Goal: Transaction & Acquisition: Register for event/course

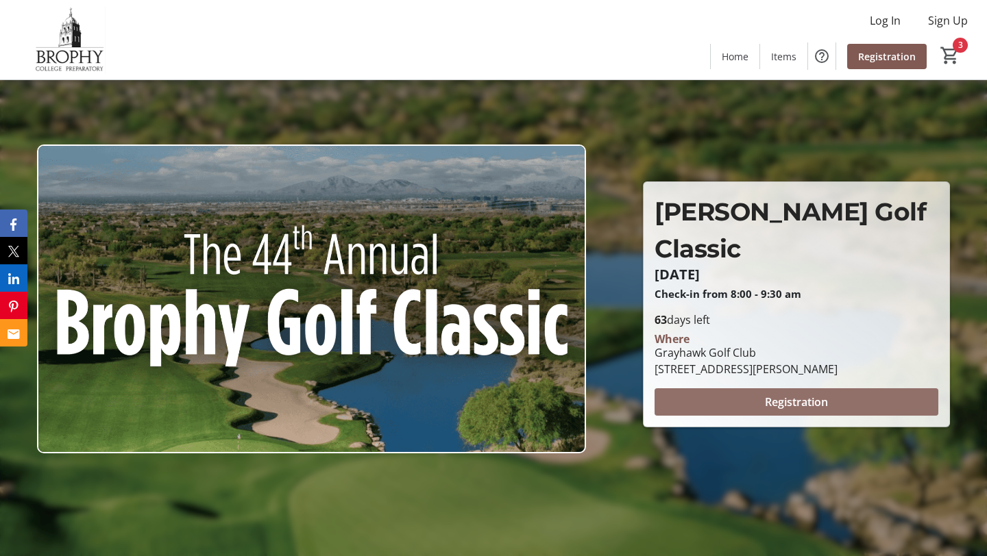
click at [770, 394] on span "Registration" at bounding box center [796, 402] width 63 height 16
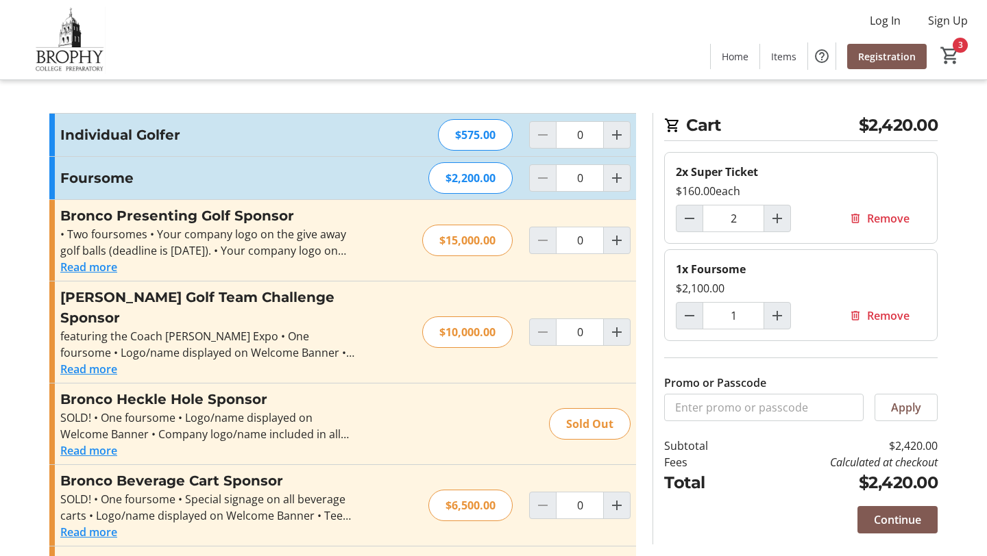
type input "1"
click at [887, 219] on span "Remove" at bounding box center [888, 218] width 42 height 16
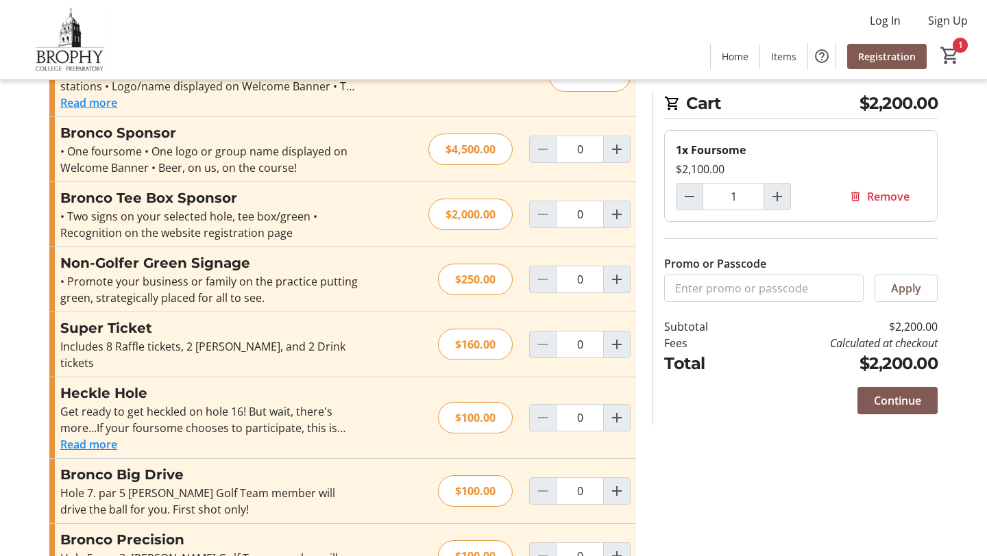
scroll to position [512, 0]
click at [617, 336] on mat-icon "Increment by one" at bounding box center [616, 344] width 16 height 16
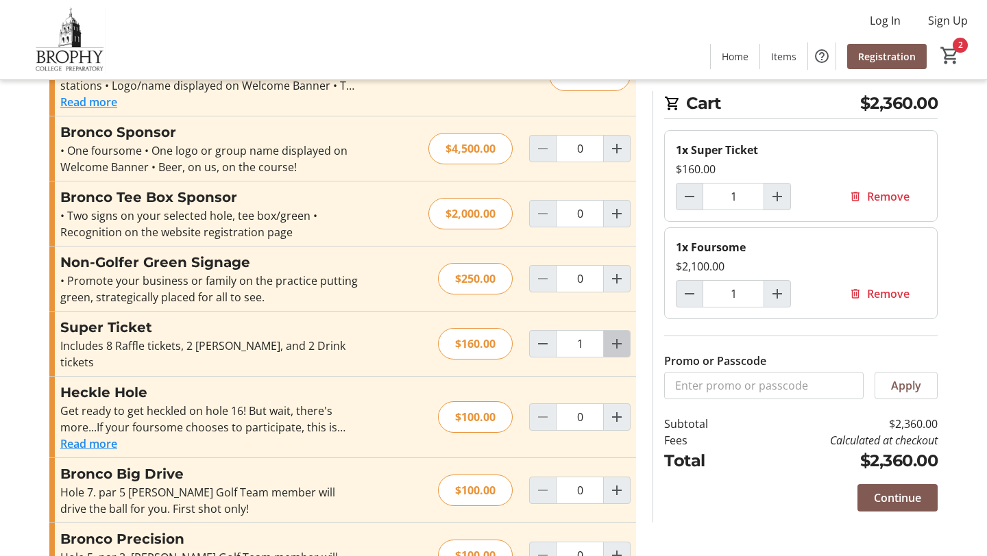
click at [617, 336] on mat-icon "Increment by one" at bounding box center [616, 344] width 16 height 16
type input "2"
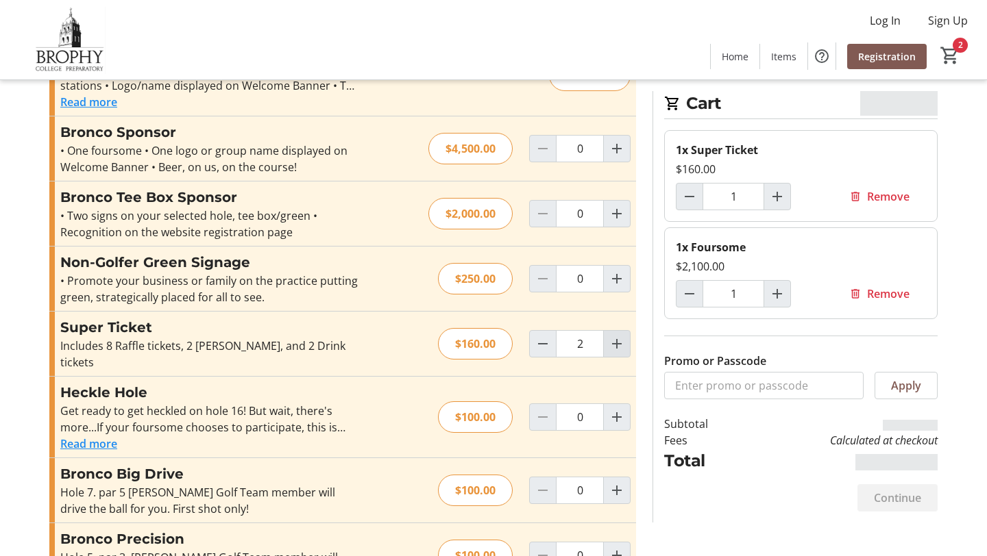
type input "2"
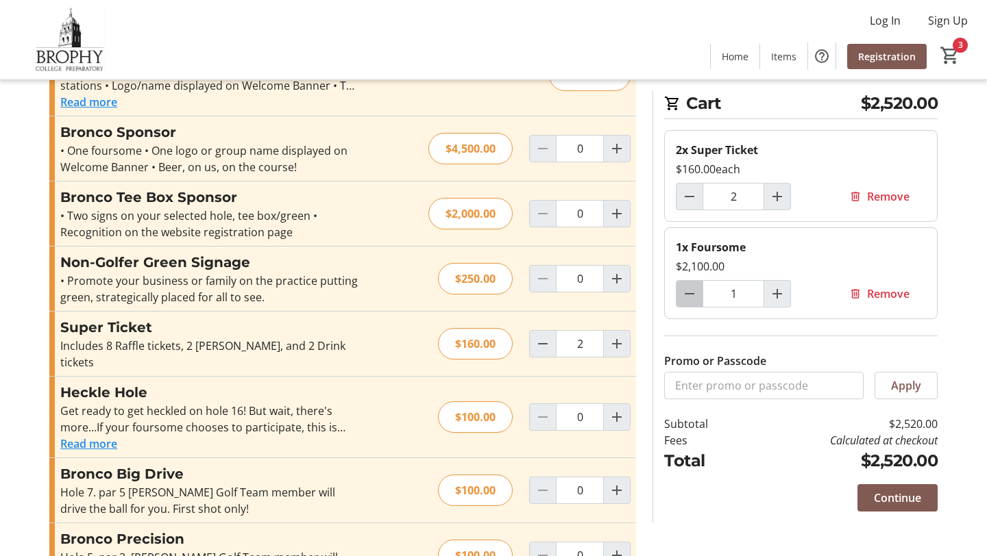
click at [689, 288] on mat-icon "Decrement by one" at bounding box center [689, 294] width 16 height 16
type input "0"
click at [689, 288] on div at bounding box center [689, 293] width 27 height 27
type input "0"
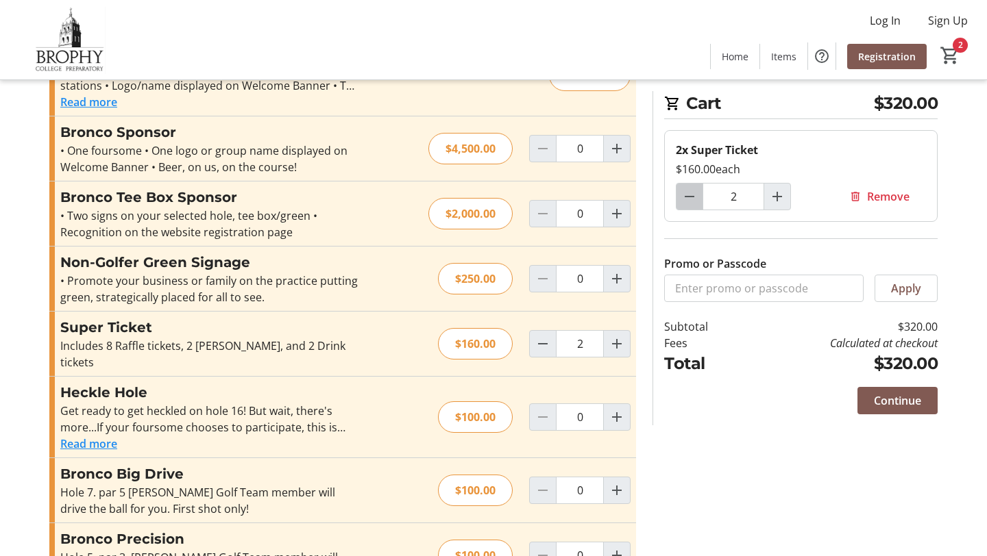
click at [685, 200] on mat-icon "Decrement by one" at bounding box center [689, 196] width 16 height 16
type input "1"
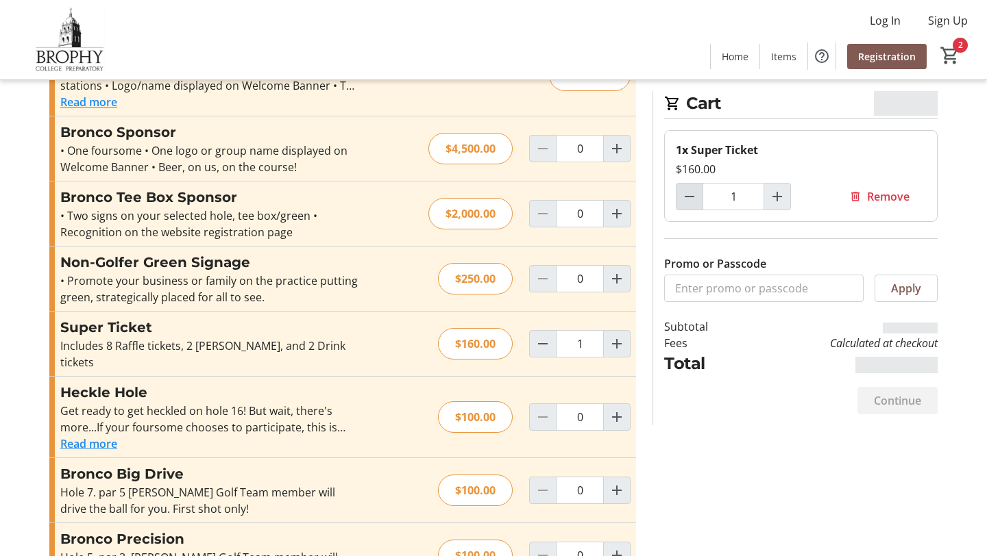
click at [685, 200] on mat-icon "Decrement by one" at bounding box center [689, 196] width 16 height 16
type input "0"
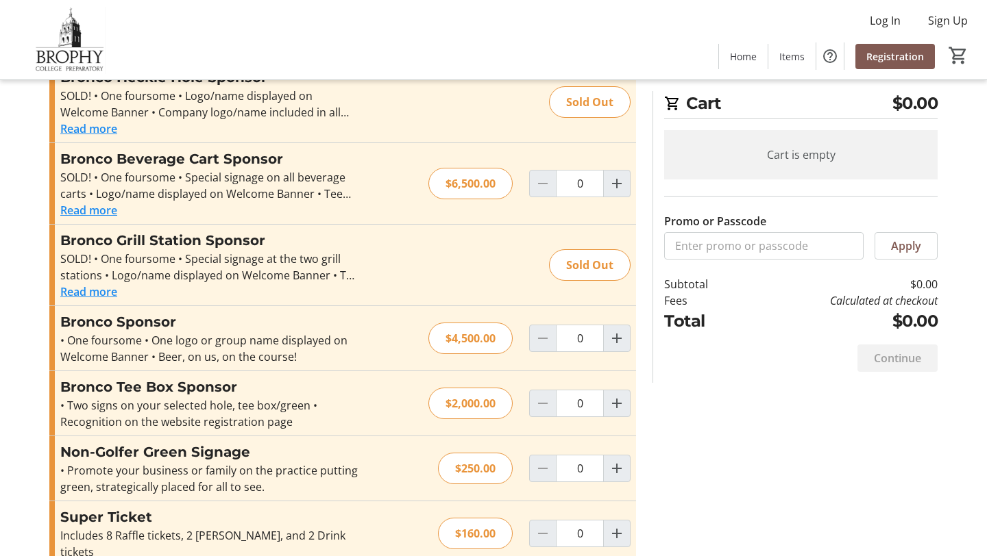
scroll to position [0, 0]
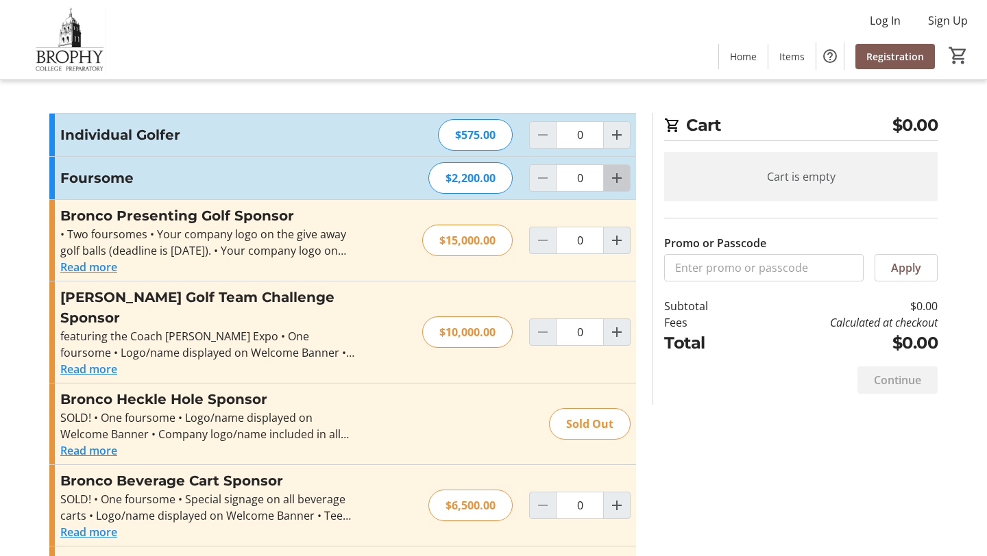
click at [615, 178] on mat-icon "Increment by one" at bounding box center [616, 178] width 16 height 16
type input "1"
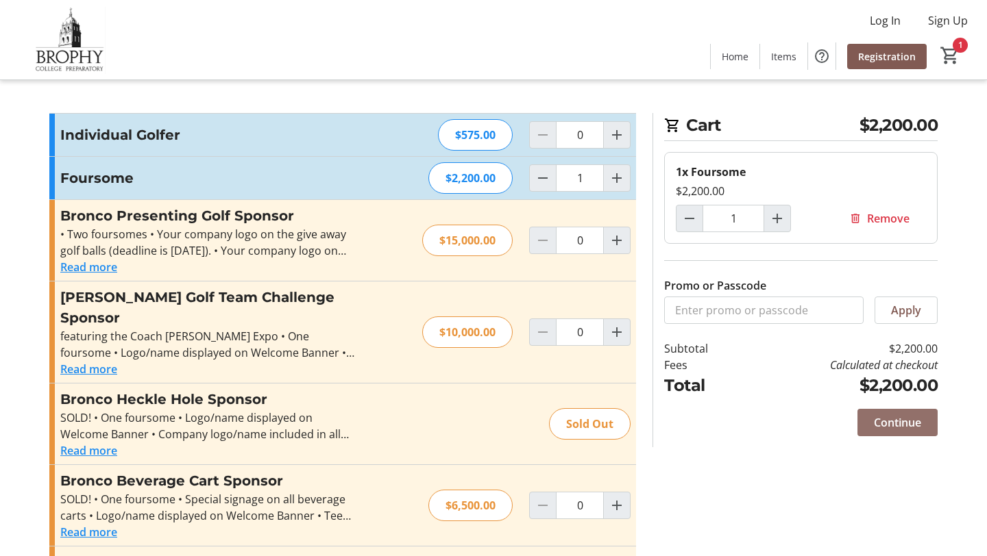
click at [920, 421] on span "Continue" at bounding box center [897, 423] width 47 height 16
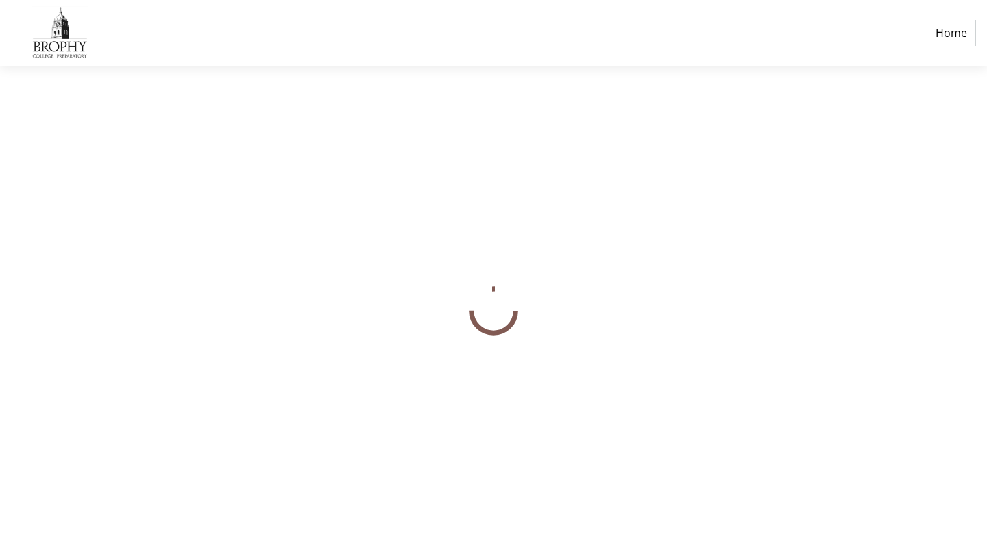
select select
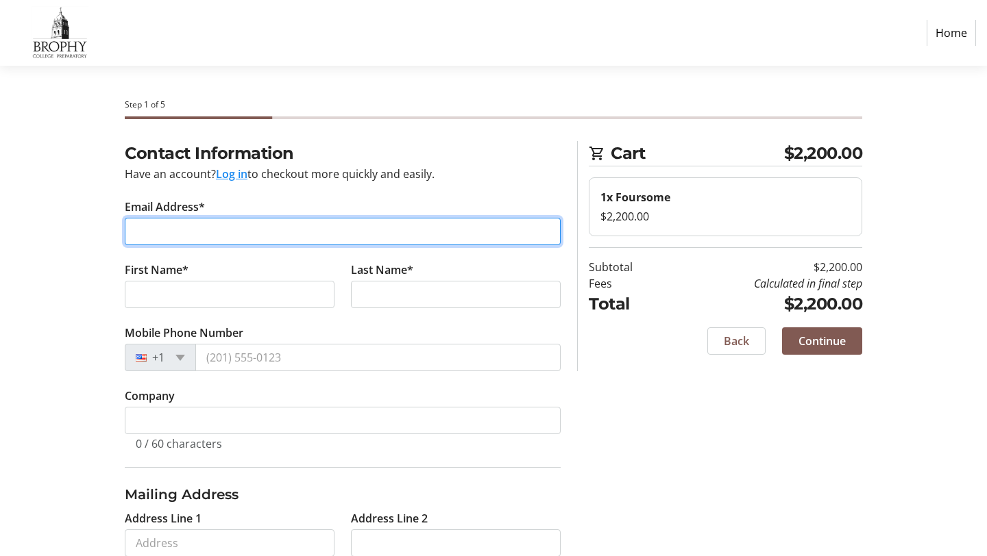
click at [308, 233] on input "Email Address*" at bounding box center [343, 231] width 436 height 27
type input "[EMAIL_ADDRESS][DOMAIN_NAME]"
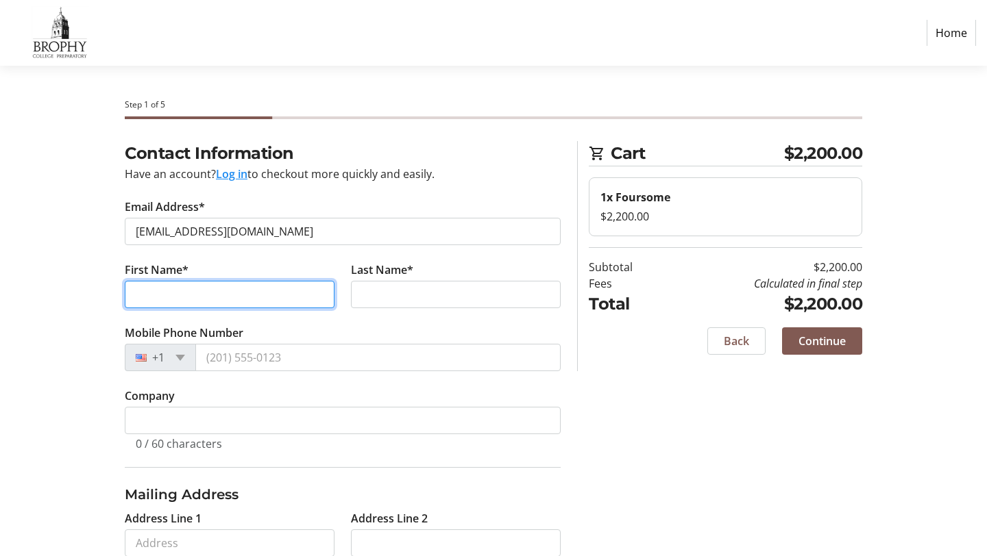
type input "[PERSON_NAME]"
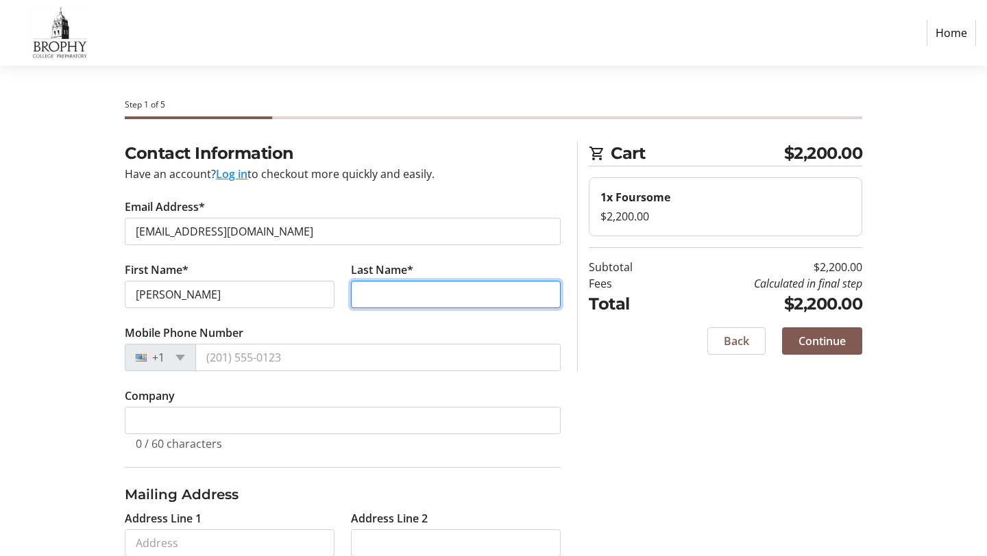
type input "[PERSON_NAME]"
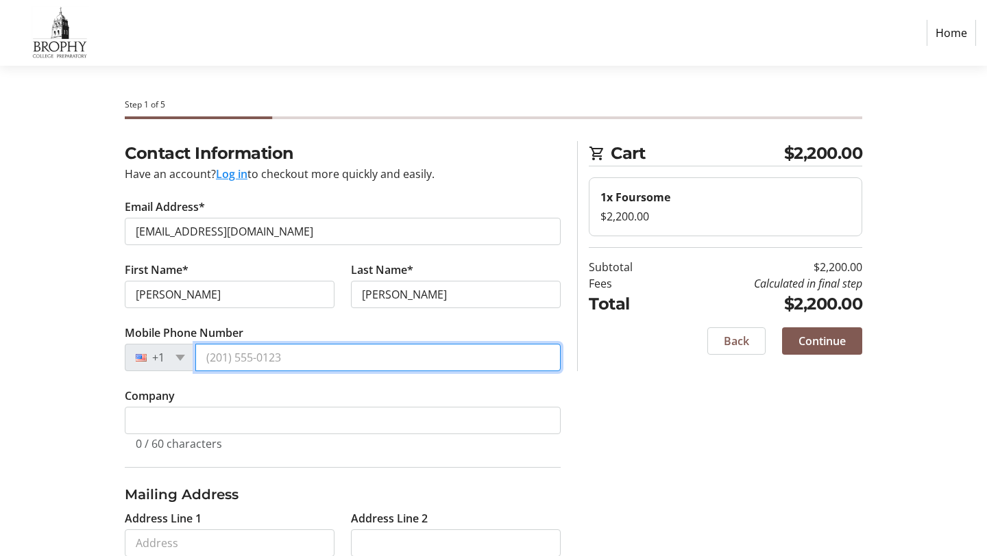
type input "[PHONE_NUMBER]"
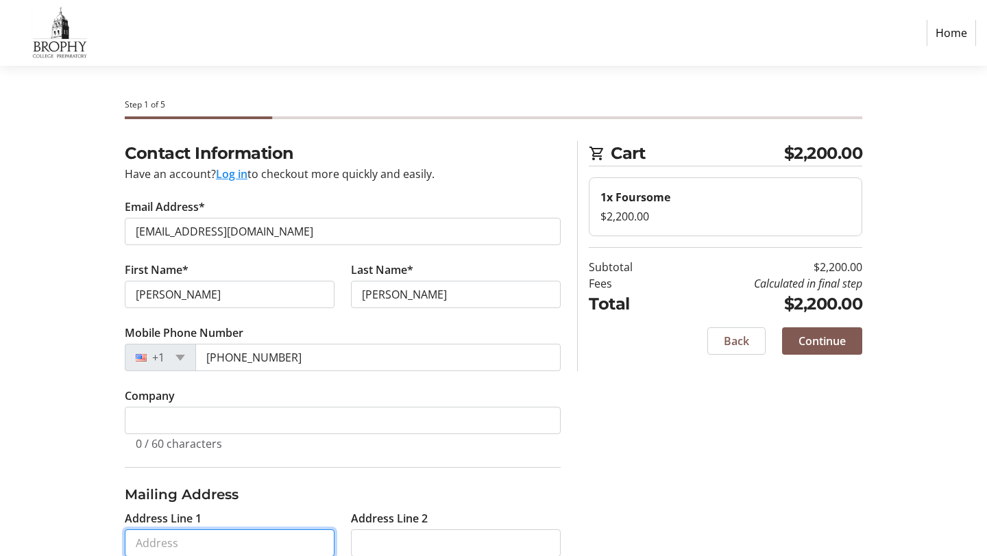
type input "[STREET_ADDRESS]"
type input "Phoenix"
type input "85018"
select select "US"
select select "AZ"
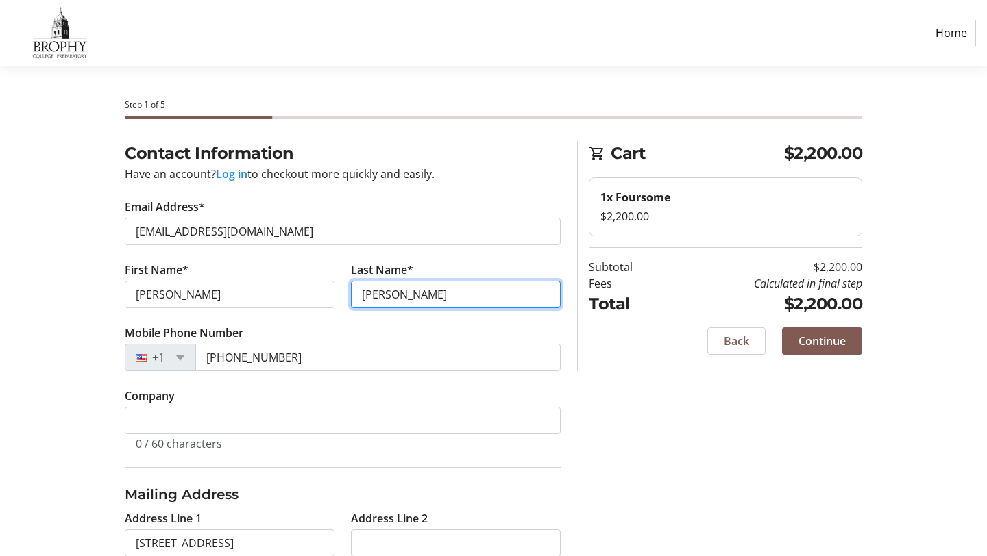
drag, startPoint x: 404, startPoint y: 291, endPoint x: 351, endPoint y: 297, distance: 53.2
click at [349, 297] on tr-form-field "Last Name* [PERSON_NAME]" at bounding box center [456, 293] width 226 height 63
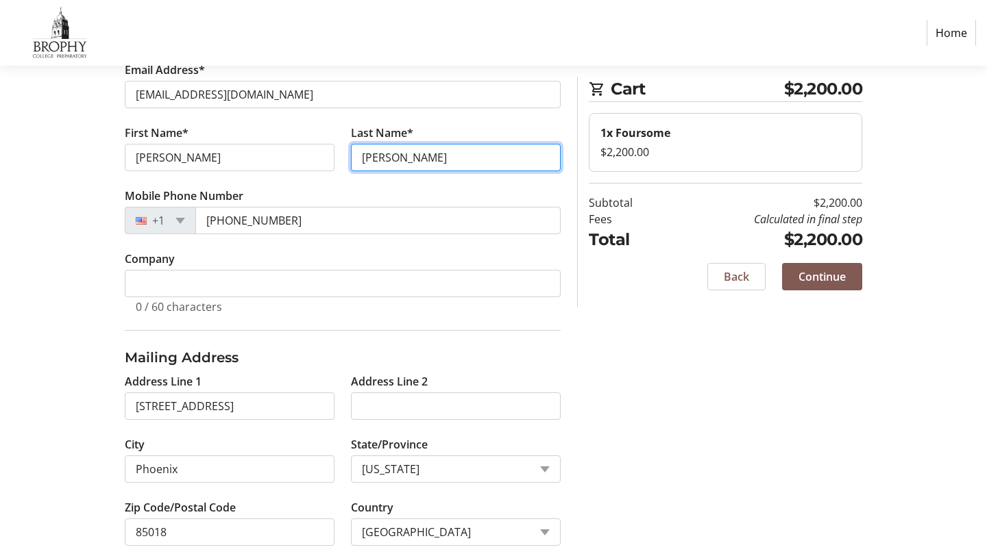
scroll to position [160, 0]
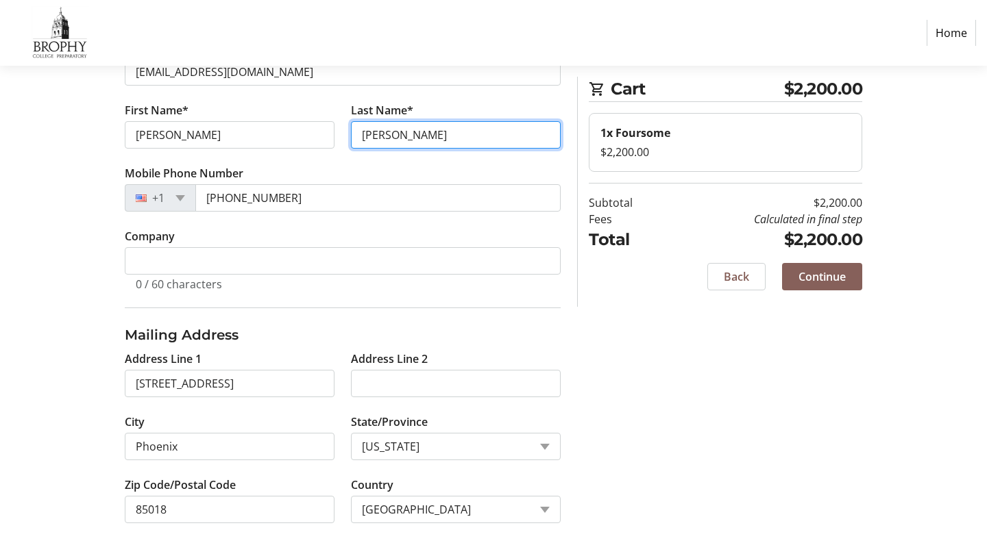
type input "[PERSON_NAME]"
click at [813, 277] on span "Continue" at bounding box center [821, 277] width 47 height 16
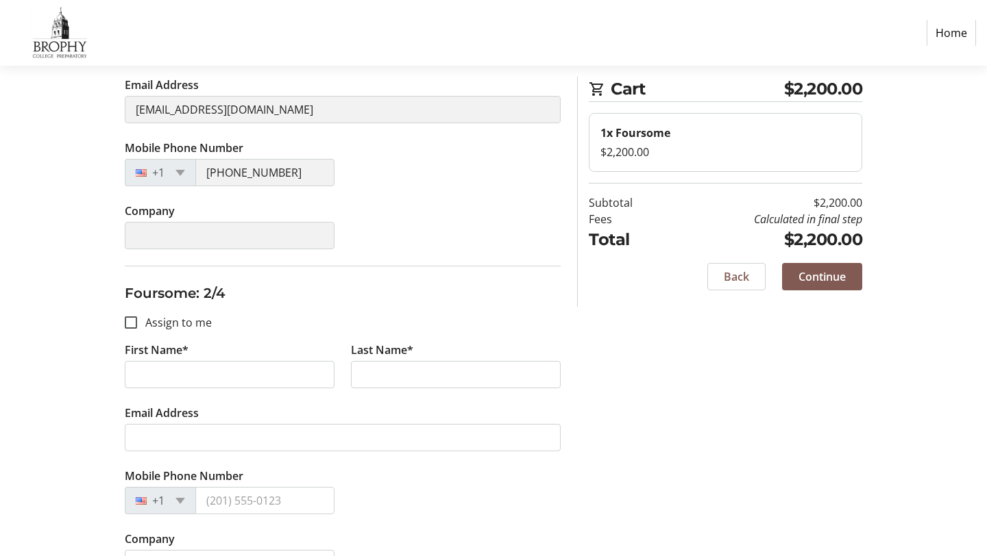
scroll to position [328, 0]
click at [274, 374] on input "First Name*" at bounding box center [230, 373] width 210 height 27
type input "[PERSON_NAME]"
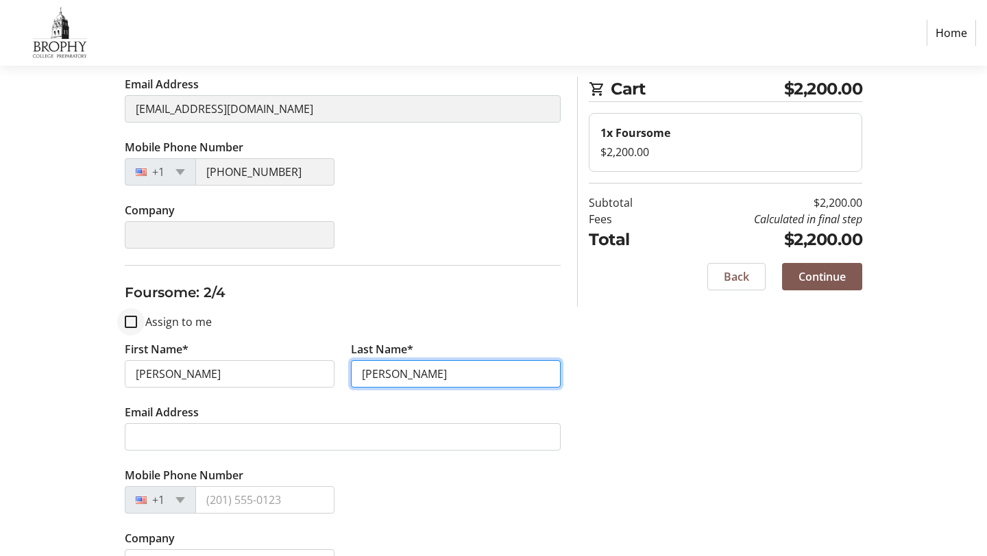
type input "[PERSON_NAME]"
click at [132, 321] on input "Assign to me" at bounding box center [131, 322] width 12 height 12
checkbox input "true"
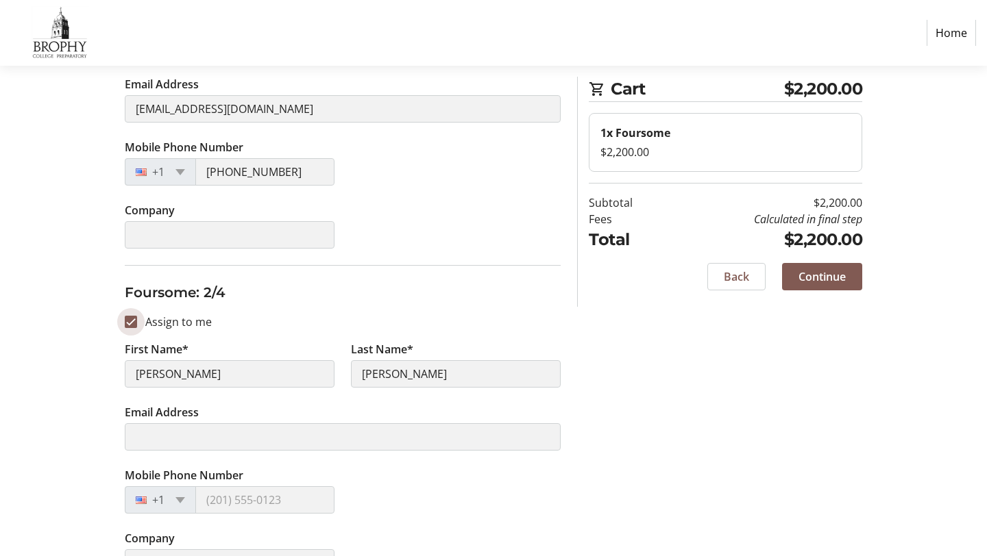
type input "[PERSON_NAME]"
type input "[EMAIL_ADDRESS][DOMAIN_NAME]"
type input "[PHONE_NUMBER]"
click at [132, 321] on input "Assign to me" at bounding box center [131, 322] width 12 height 12
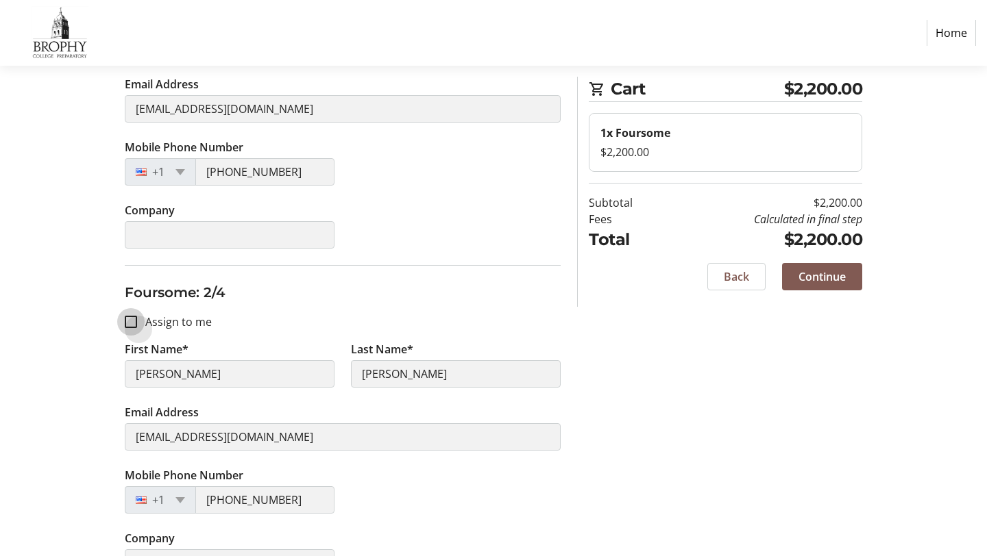
checkbox input "false"
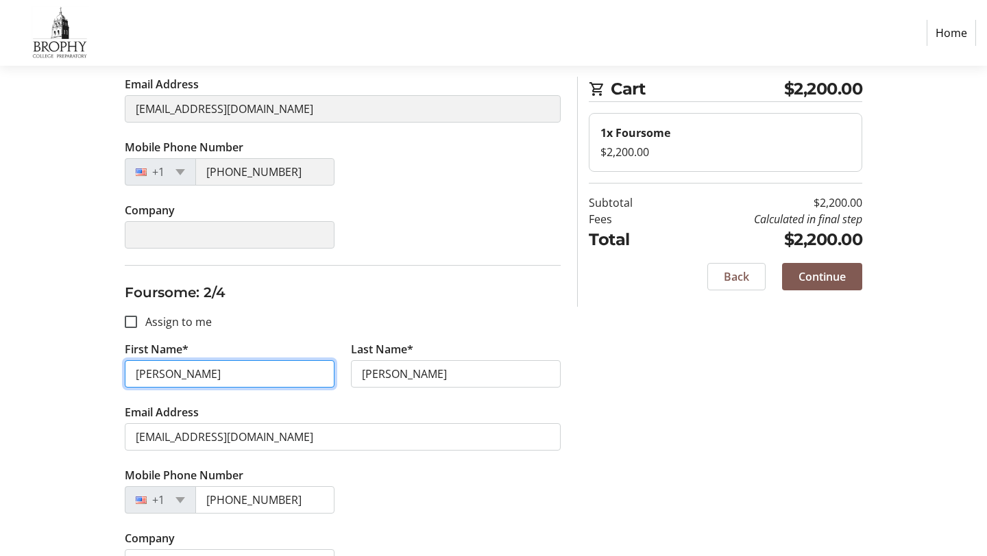
drag, startPoint x: 186, startPoint y: 374, endPoint x: 132, endPoint y: 372, distance: 54.2
click at [131, 372] on input "[PERSON_NAME]" at bounding box center [230, 373] width 210 height 27
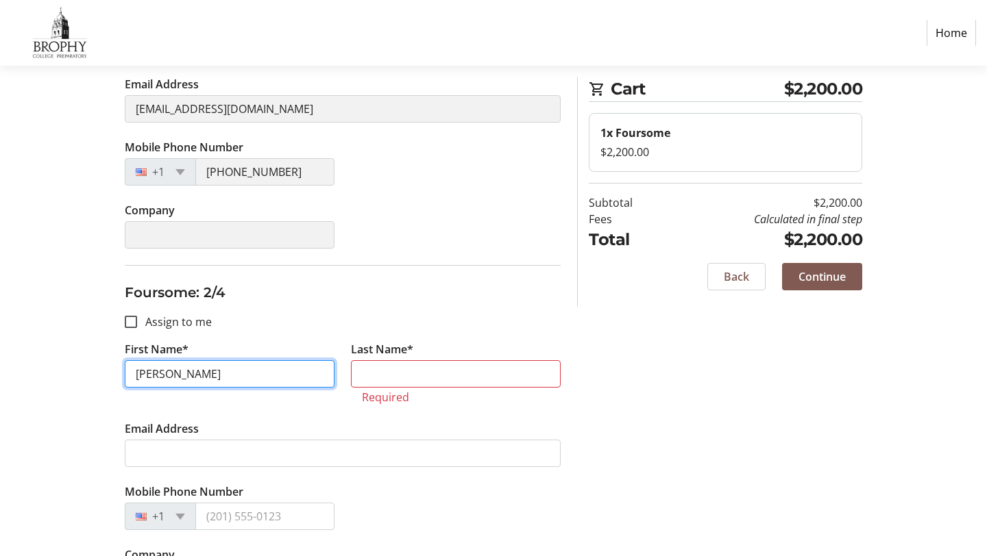
type input "[PERSON_NAME]"
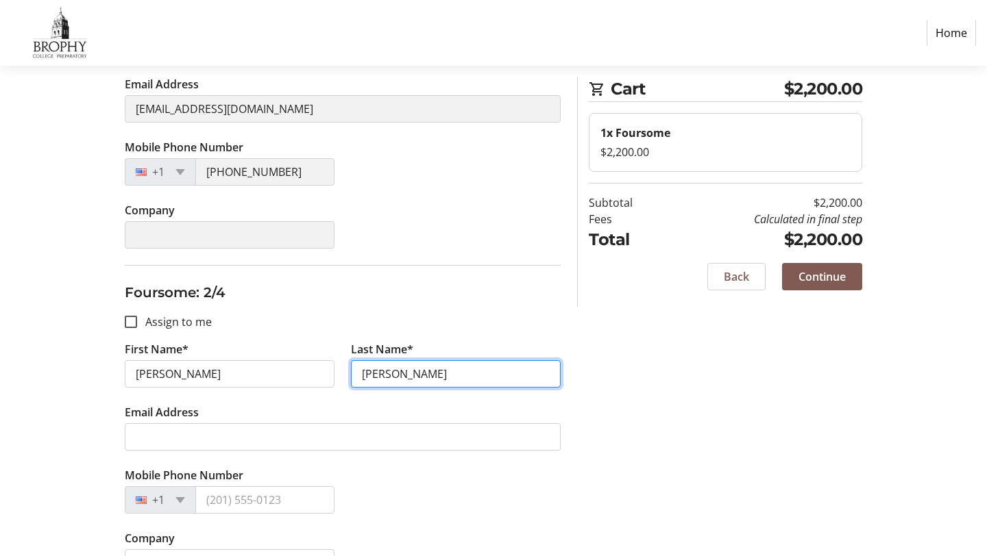
type input "[PERSON_NAME]"
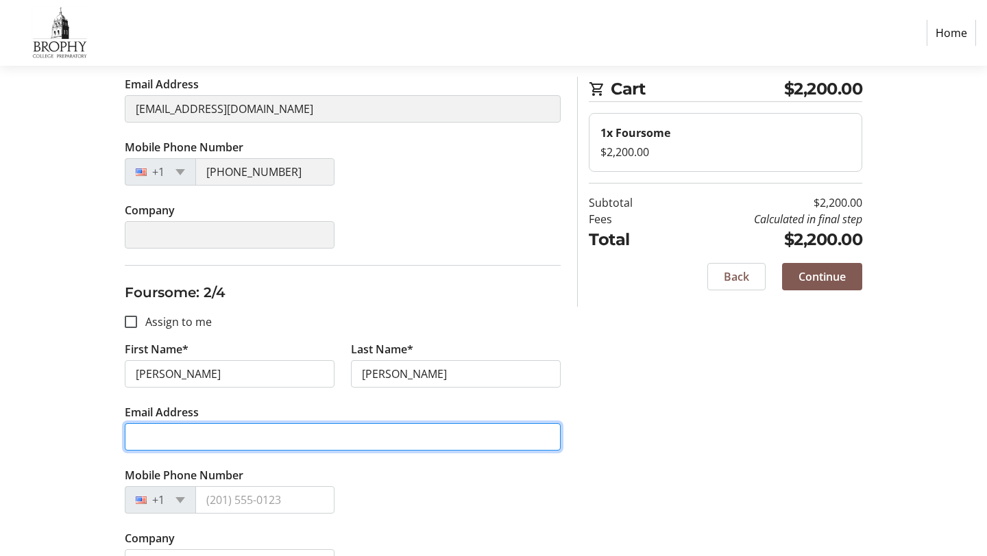
click at [179, 436] on input "Email Address" at bounding box center [343, 436] width 436 height 27
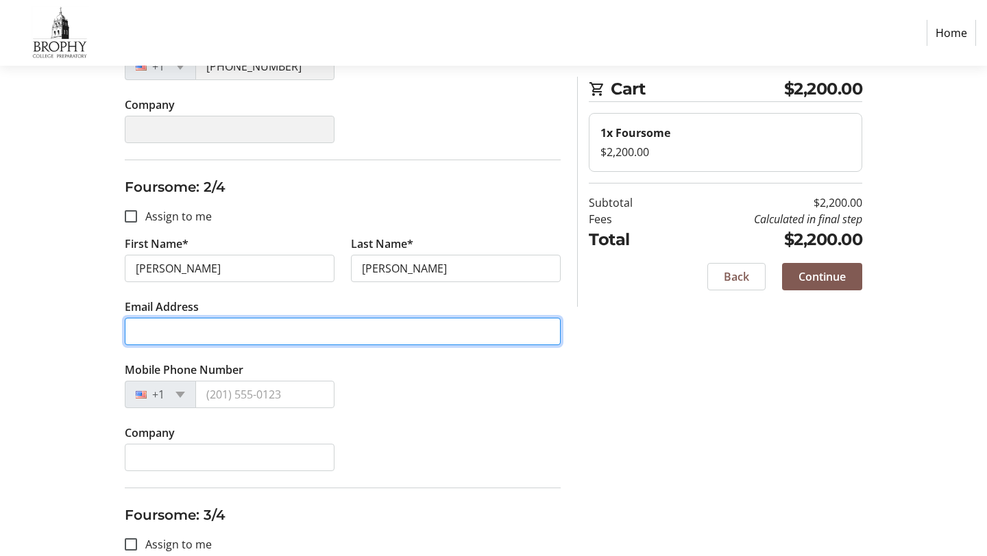
scroll to position [435, 0]
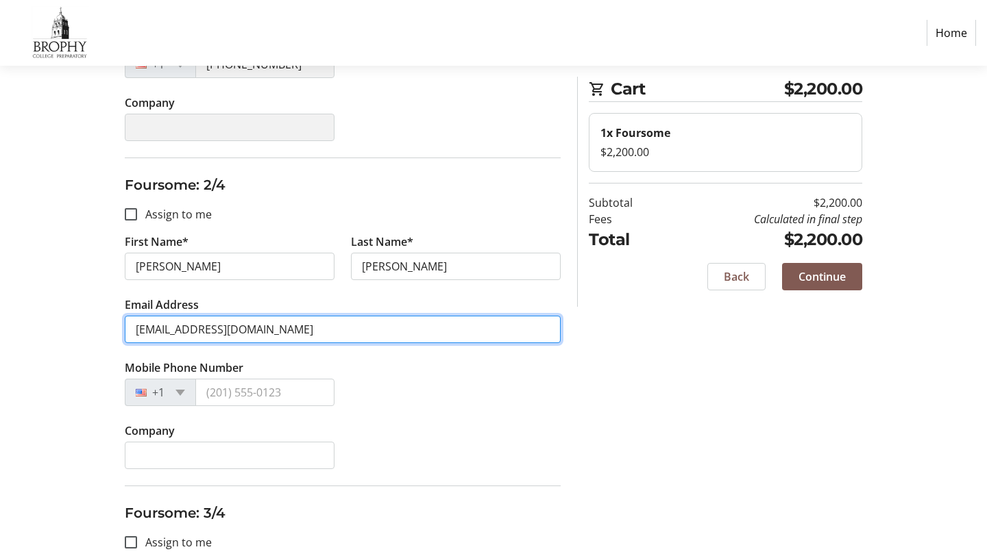
type input "[EMAIL_ADDRESS][DOMAIN_NAME]"
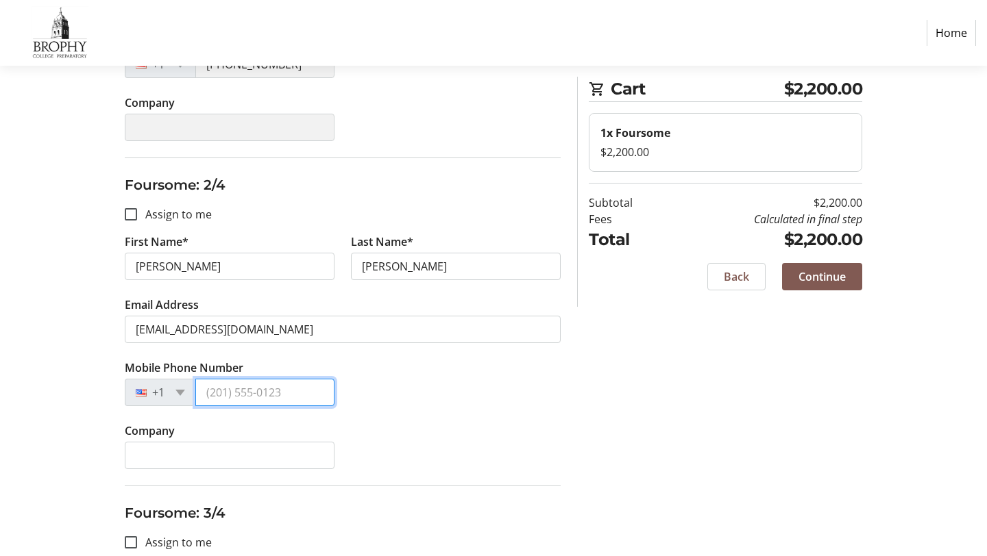
click at [301, 395] on input "Mobile Phone Number" at bounding box center [264, 392] width 139 height 27
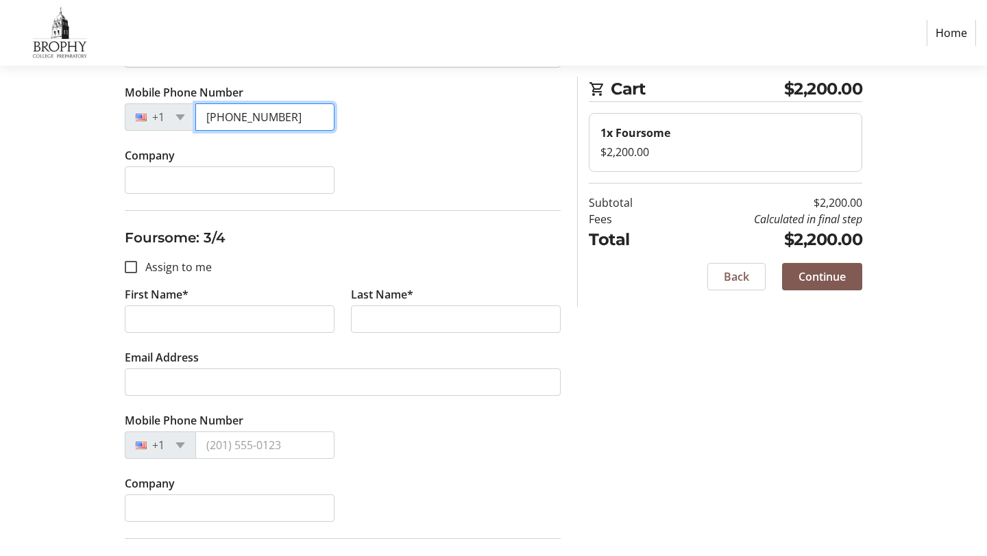
scroll to position [730, 0]
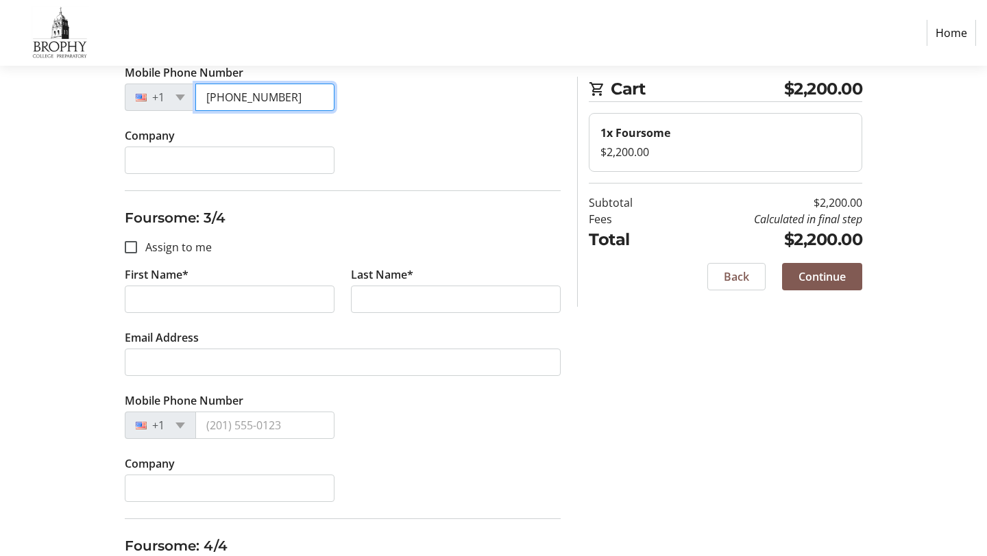
type input "[PHONE_NUMBER]"
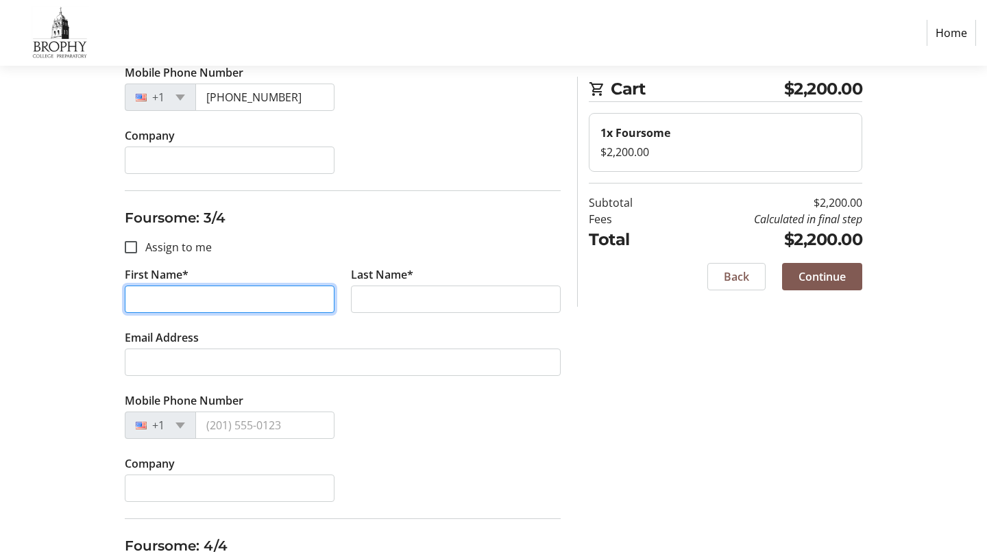
click at [199, 304] on input "First Name*" at bounding box center [230, 299] width 210 height 27
type input "[PERSON_NAME]"
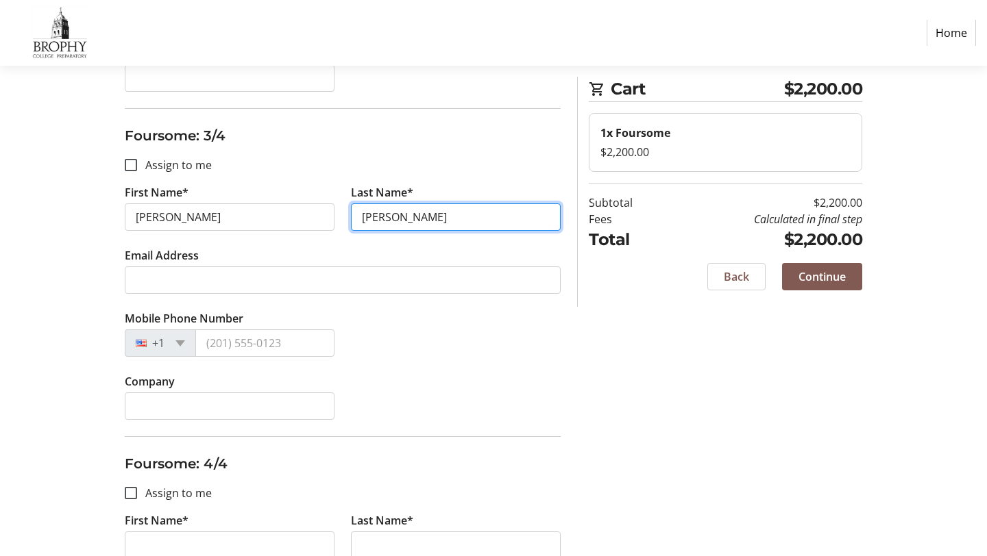
scroll to position [877, 0]
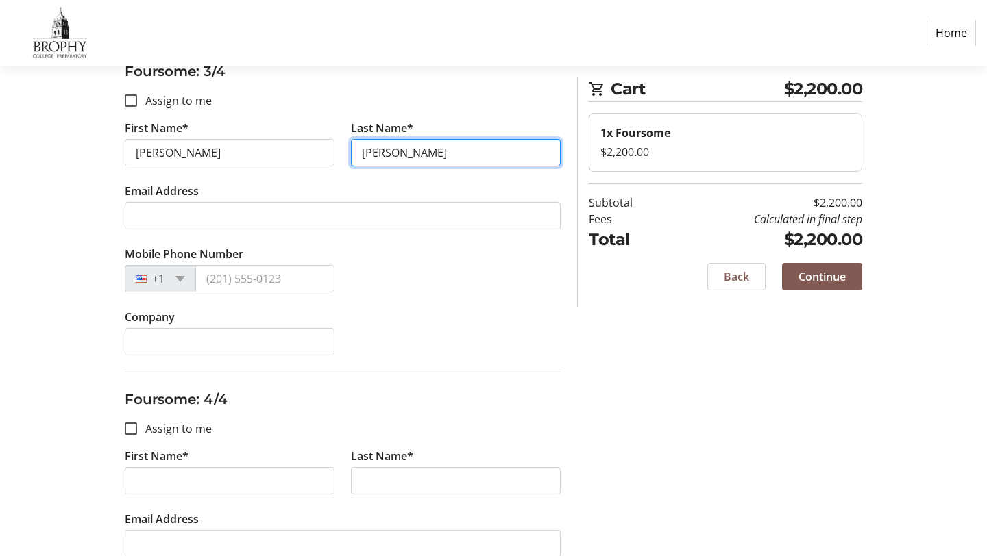
type input "[PERSON_NAME]"
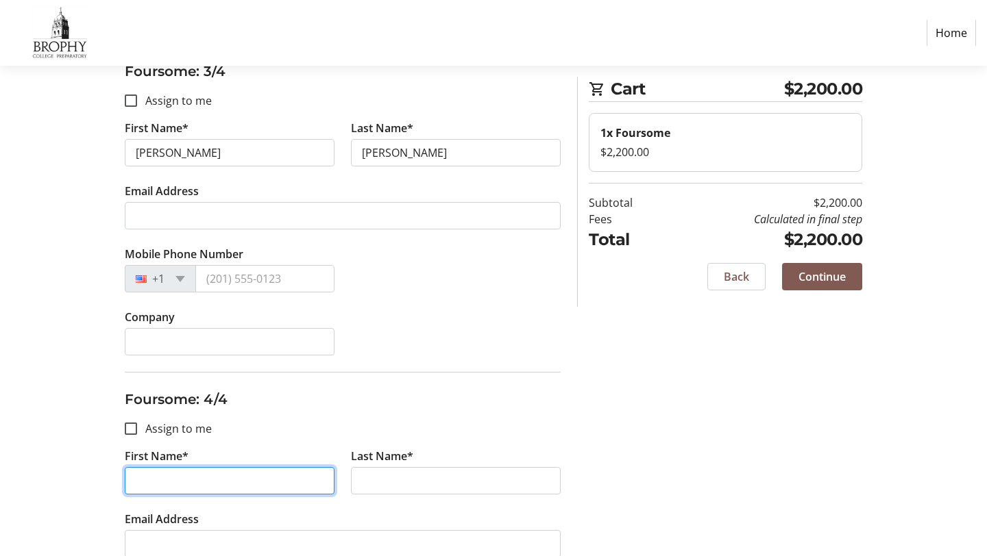
click at [227, 481] on input "First Name*" at bounding box center [230, 480] width 210 height 27
type input "[PERSON_NAME]"
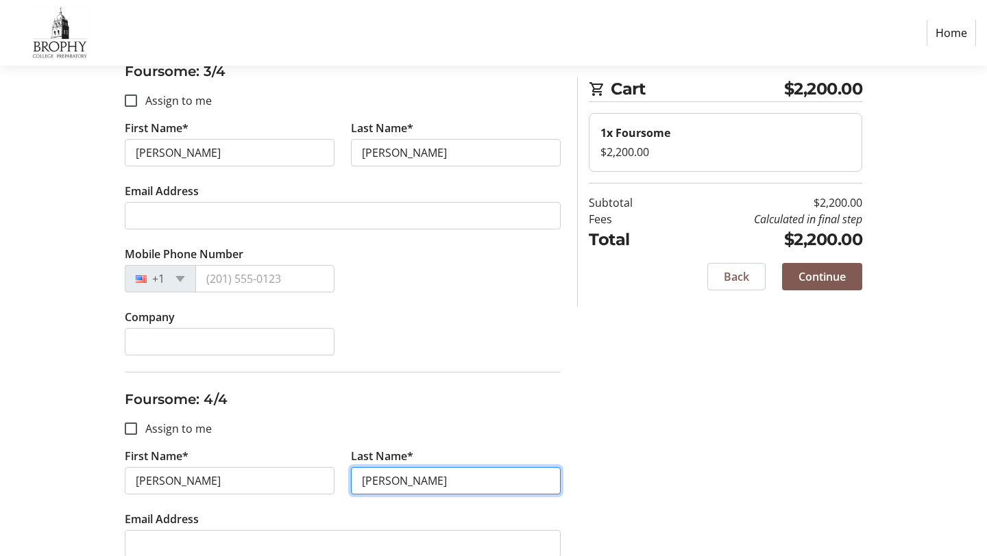
type input "[PERSON_NAME]"
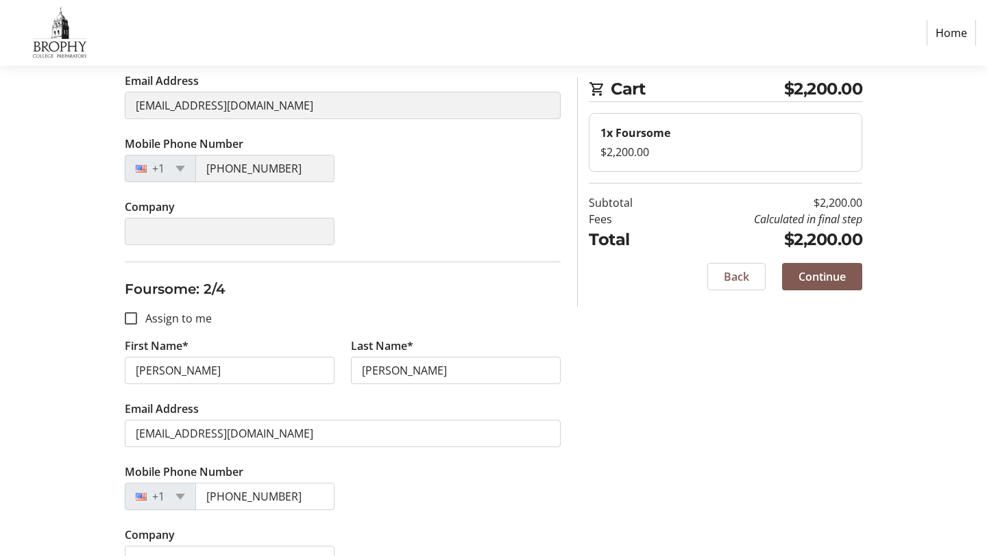
scroll to position [0, 0]
